Goal: Find specific page/section: Find specific page/section

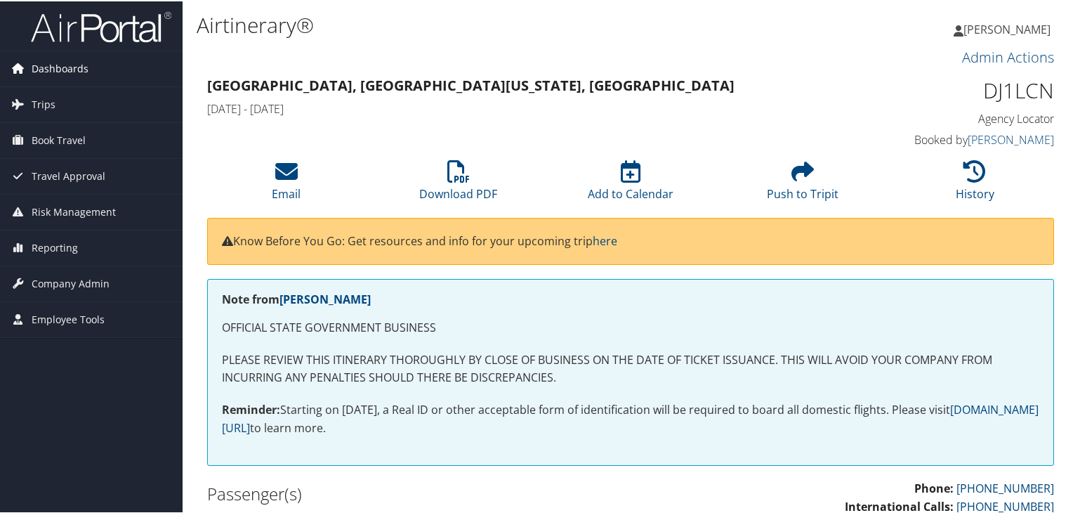
click at [62, 67] on span "Dashboards" at bounding box center [60, 67] width 57 height 35
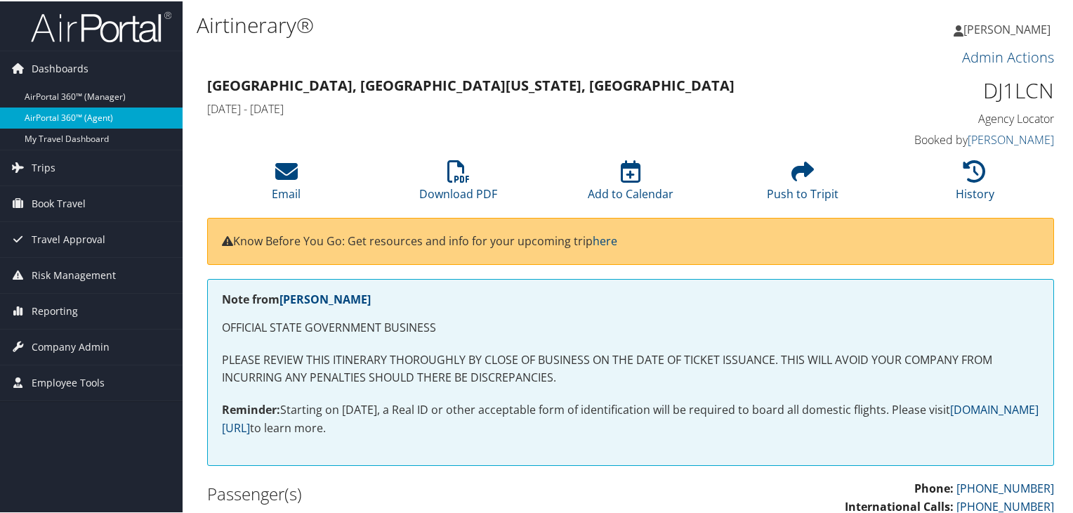
click at [68, 119] on link "AirPortal 360™ (Agent)" at bounding box center [91, 116] width 183 height 21
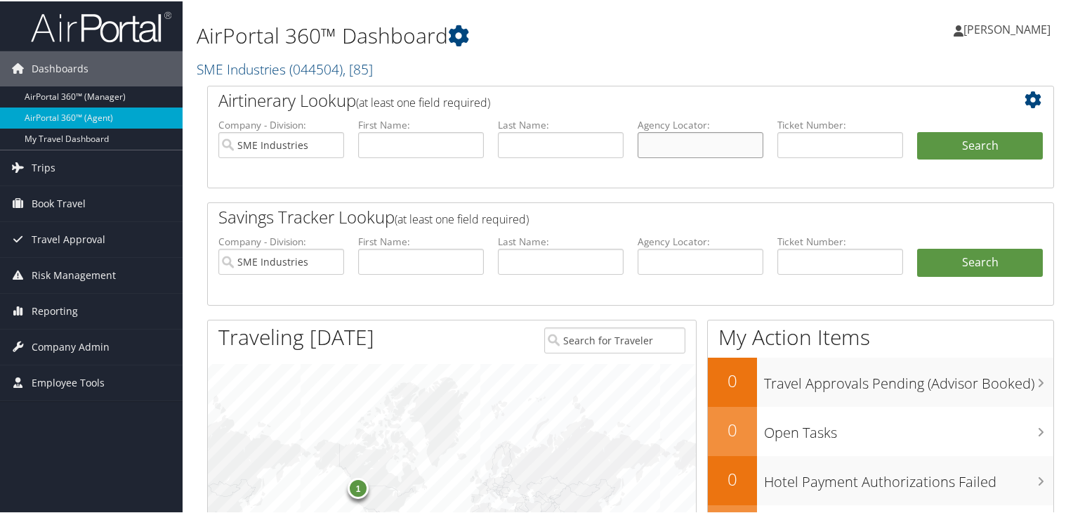
click at [715, 143] on input "text" at bounding box center [701, 144] width 126 height 26
paste input "D37JN7"
type input "D37JN7"
drag, startPoint x: 800, startPoint y: 180, endPoint x: 617, endPoint y: 155, distance: 185.7
click at [638, 162] on ul "Company - Division: SME Industries First Name: Last Name: Agency Locator: D37JN…" at bounding box center [630, 152] width 838 height 70
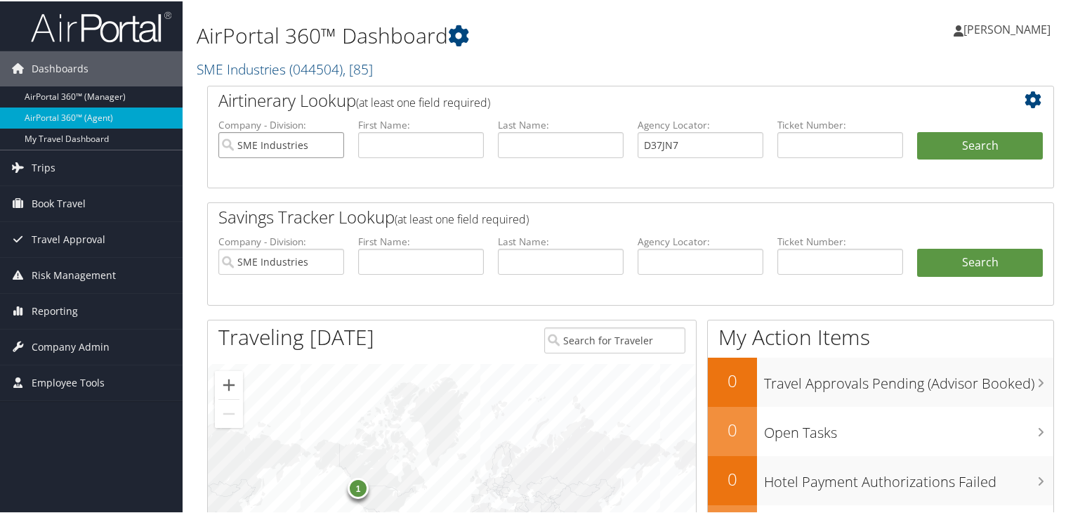
click at [333, 140] on input "SME Industries" at bounding box center [281, 144] width 126 height 26
click at [942, 147] on button "Search" at bounding box center [980, 145] width 126 height 28
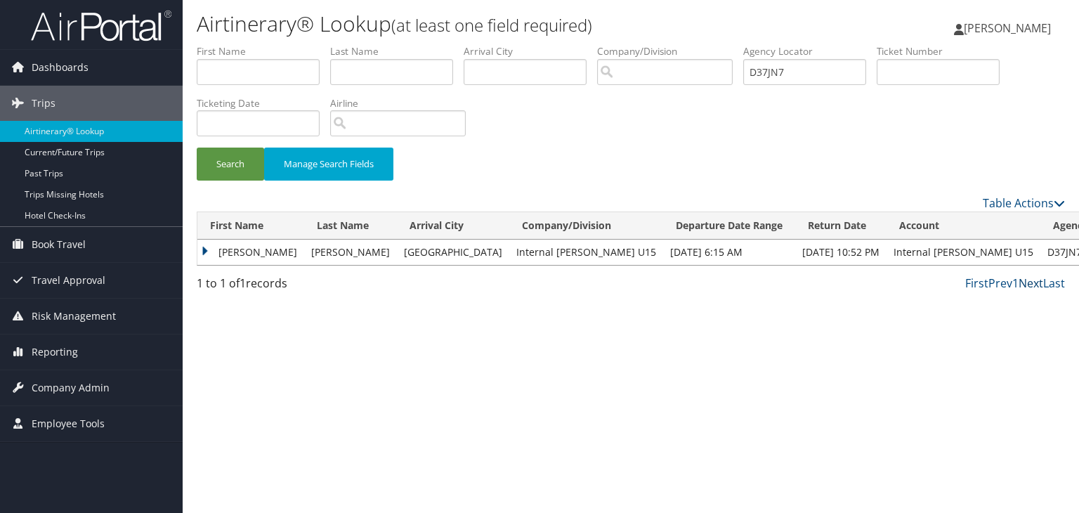
click at [1031, 282] on link "Next" at bounding box center [1030, 282] width 25 height 15
click at [1028, 282] on link "Next" at bounding box center [1030, 282] width 25 height 15
click at [1028, 285] on link "Next" at bounding box center [1030, 282] width 25 height 15
click at [1028, 282] on link "Next" at bounding box center [1030, 282] width 25 height 15
click at [1027, 282] on link "Next" at bounding box center [1030, 282] width 25 height 15
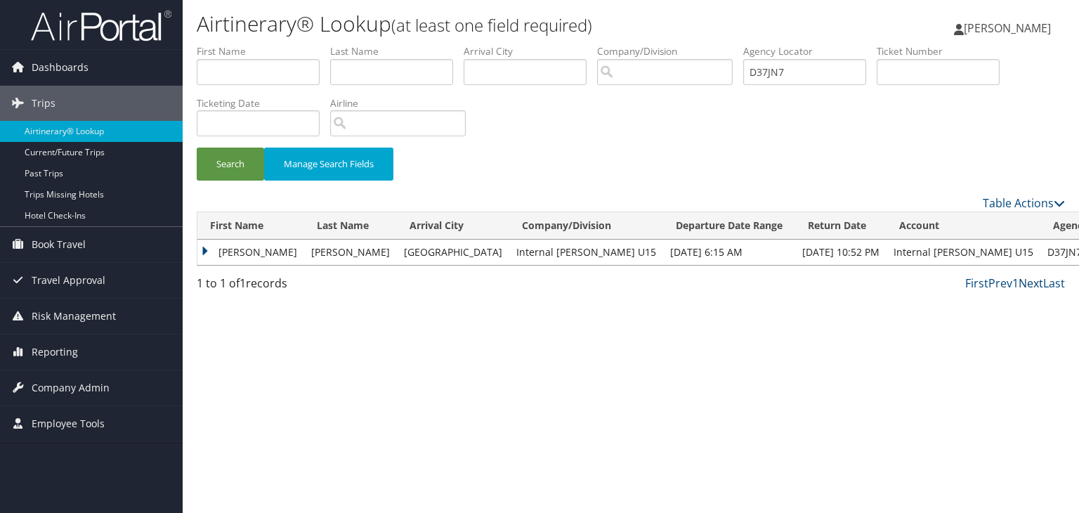
click at [1027, 282] on link "Next" at bounding box center [1030, 282] width 25 height 15
click at [1056, 282] on link "Last" at bounding box center [1054, 282] width 22 height 15
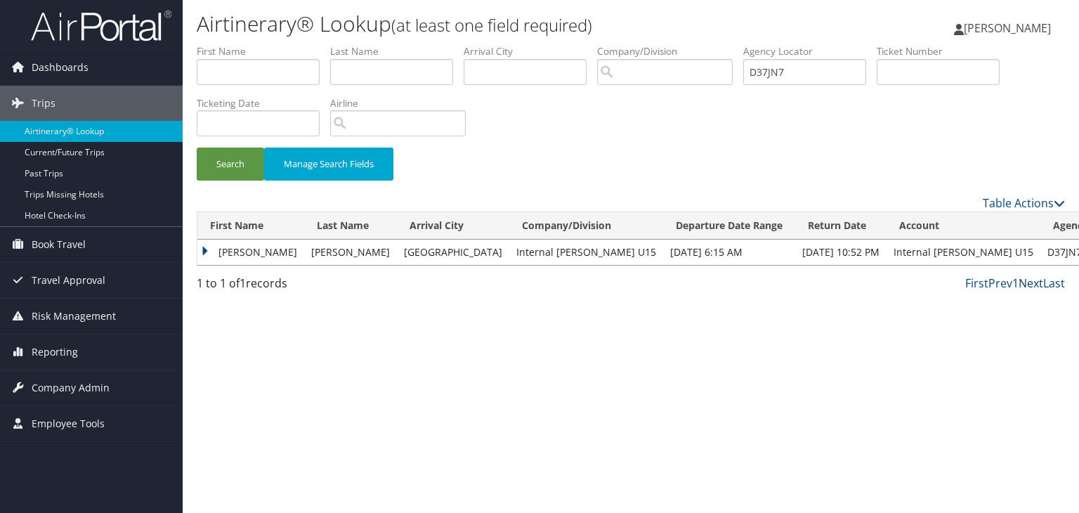
click at [1022, 282] on link "Next" at bounding box center [1030, 282] width 25 height 15
click at [1053, 282] on link "Last" at bounding box center [1054, 282] width 22 height 15
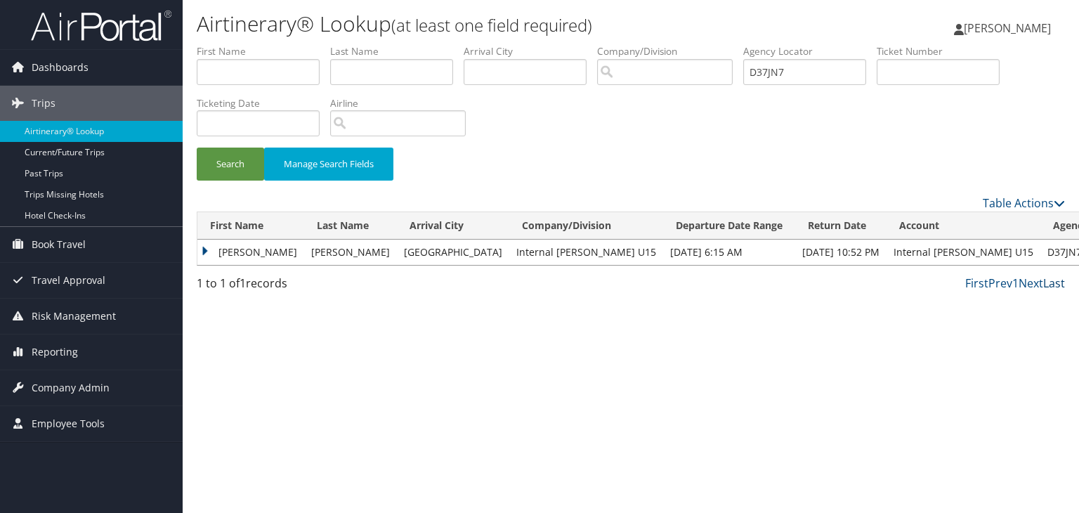
click at [1053, 282] on link "Last" at bounding box center [1054, 282] width 22 height 15
click at [203, 251] on td "CHRISTOPHER JAMES" at bounding box center [250, 251] width 107 height 25
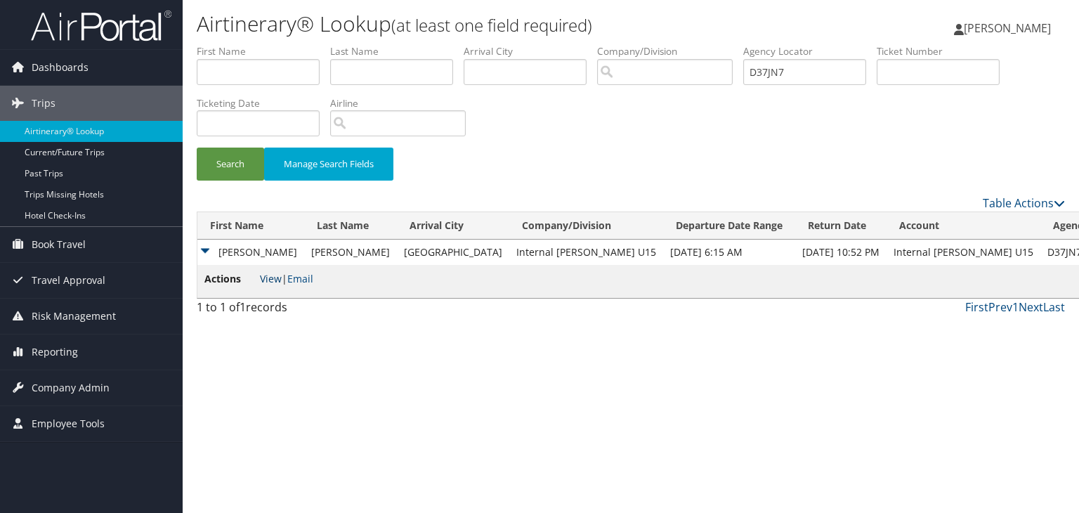
click at [268, 277] on link "View" at bounding box center [271, 278] width 22 height 13
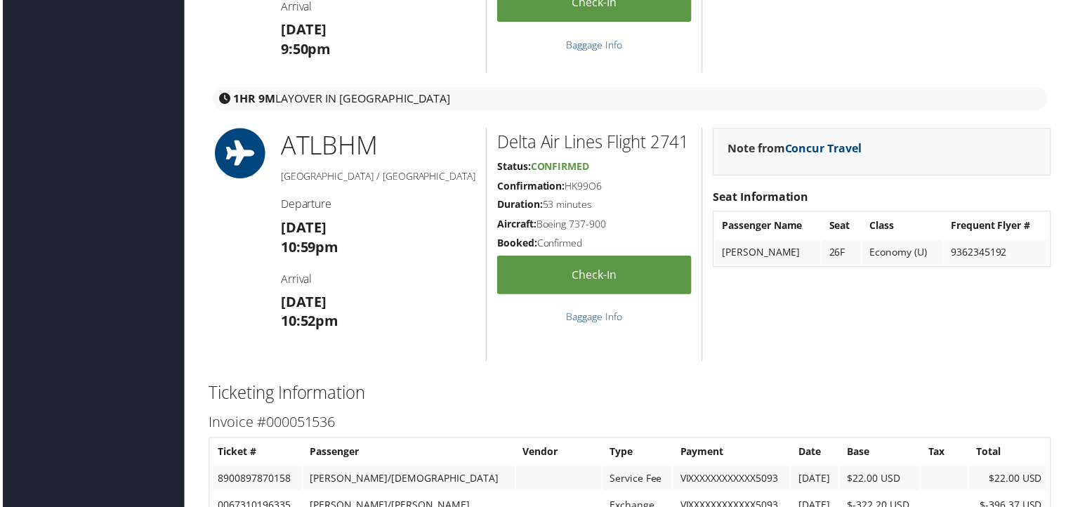
scroll to position [2243, 0]
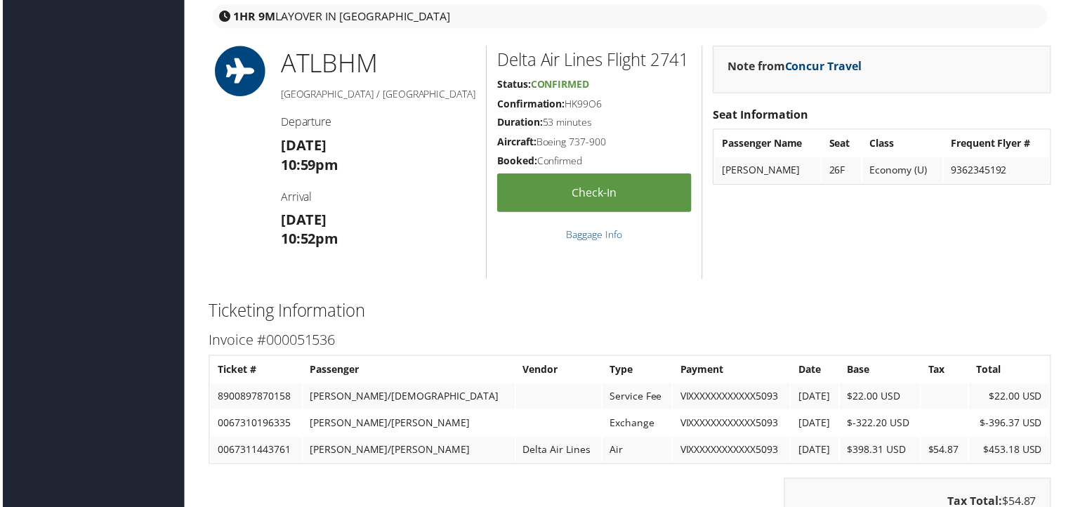
scroll to position [2309, 0]
